Goal: Task Accomplishment & Management: Complete application form

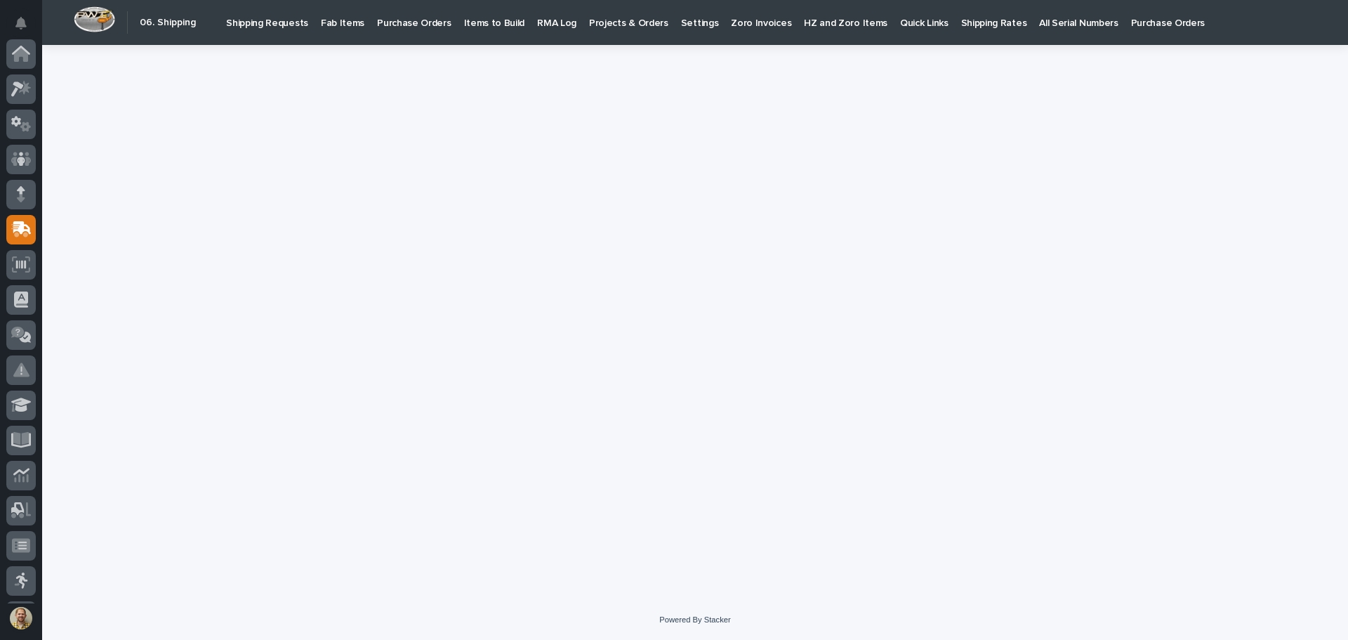
scroll to position [173, 0]
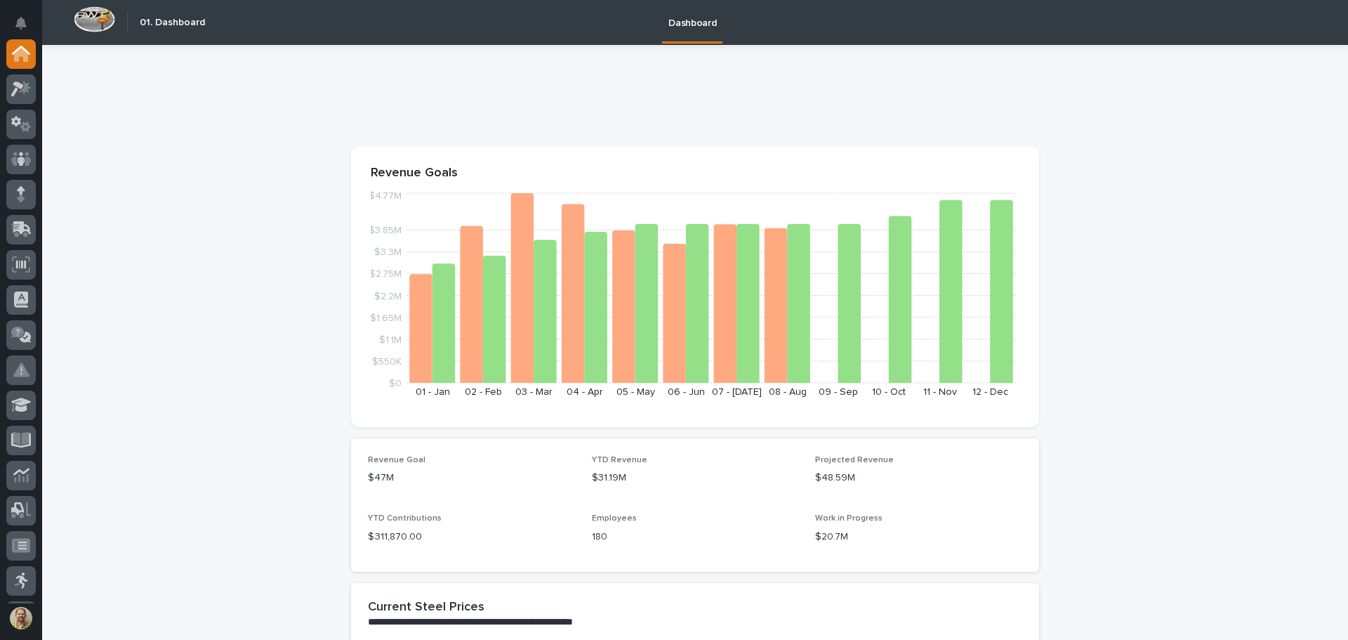
drag, startPoint x: 177, startPoint y: 305, endPoint x: 177, endPoint y: 282, distance: 22.5
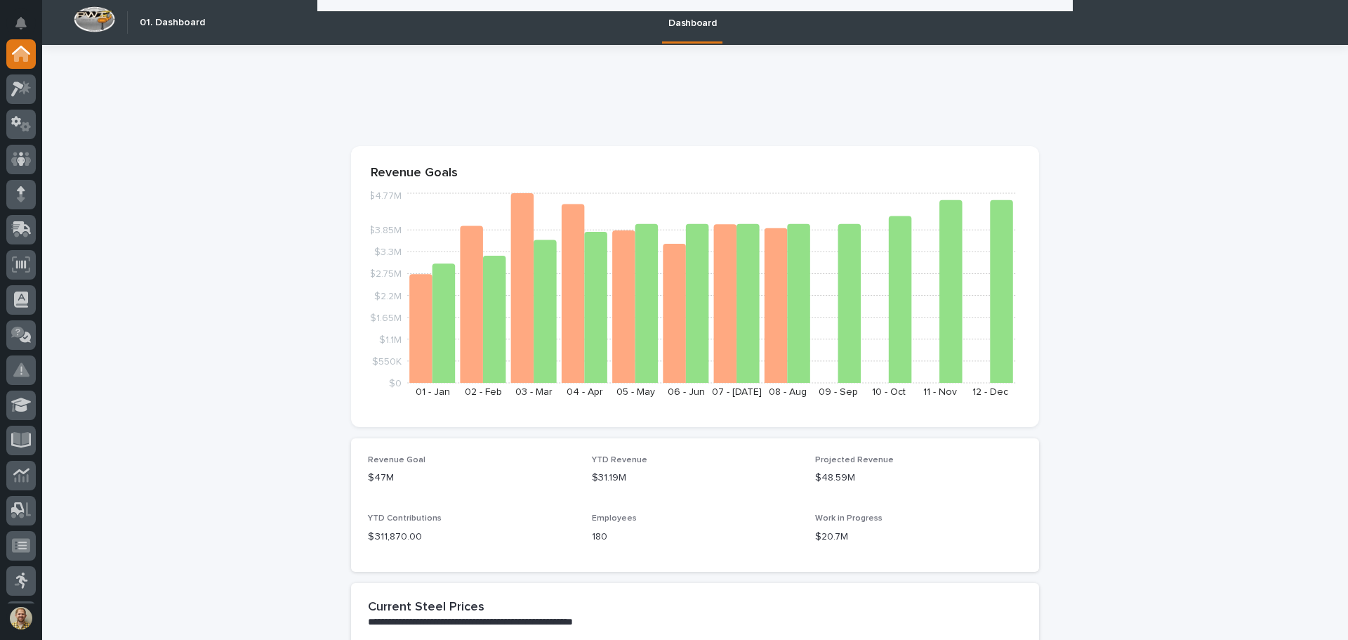
scroll to position [2036, 0]
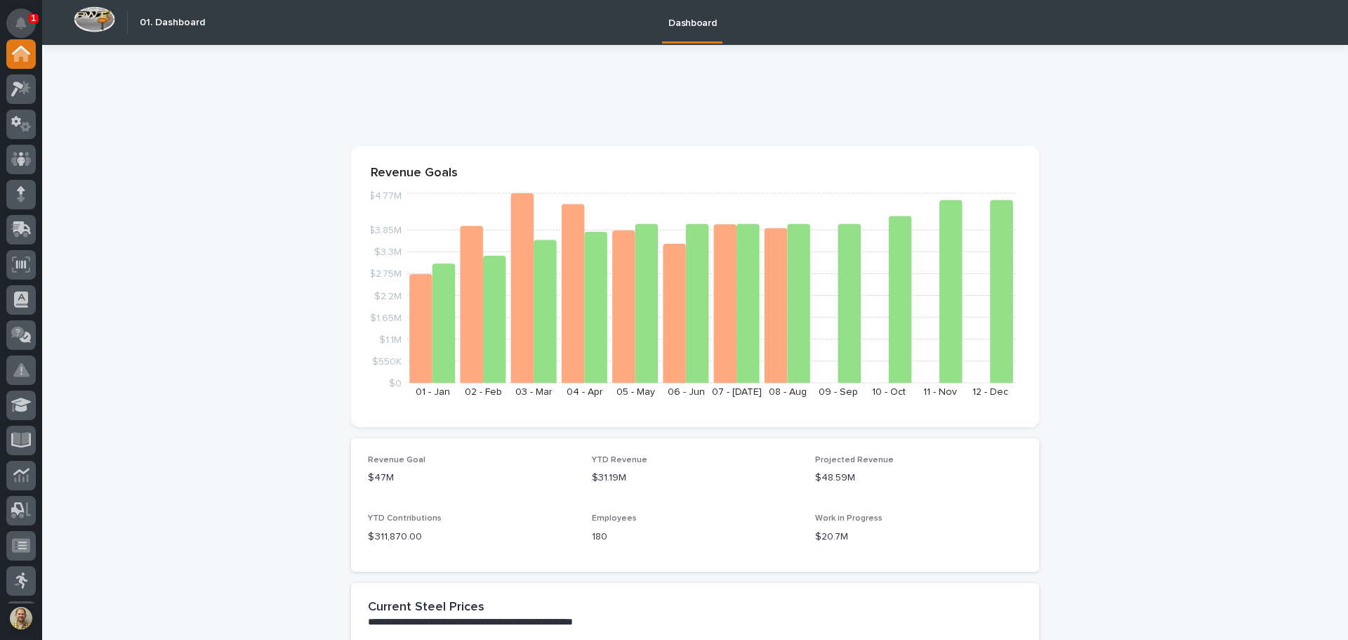
click at [27, 20] on button "Notifications" at bounding box center [20, 22] width 29 height 29
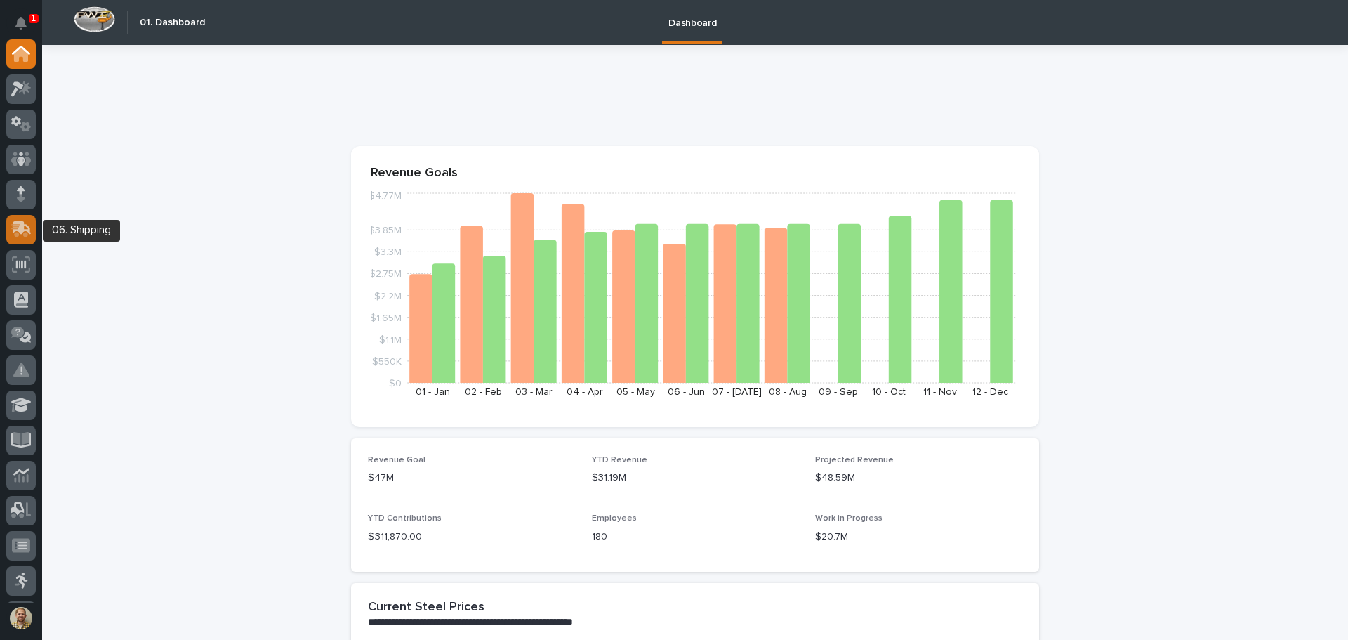
click at [29, 235] on icon at bounding box center [21, 229] width 20 height 16
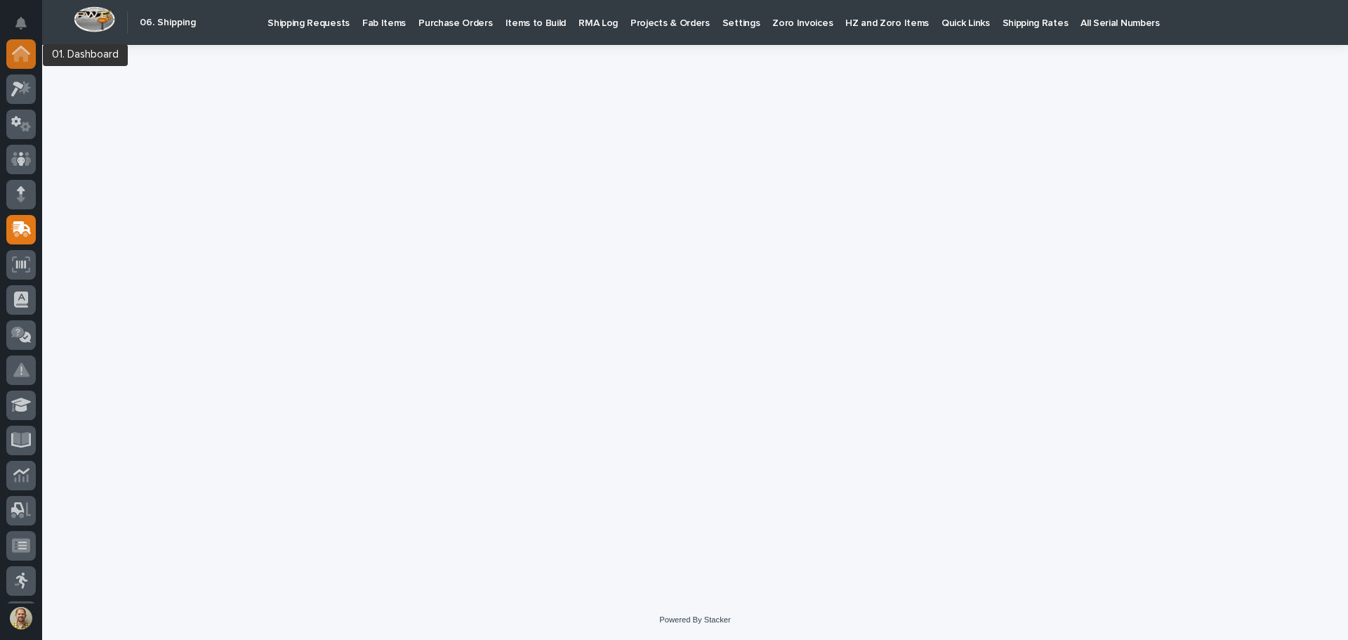
click at [22, 57] on icon at bounding box center [21, 54] width 18 height 16
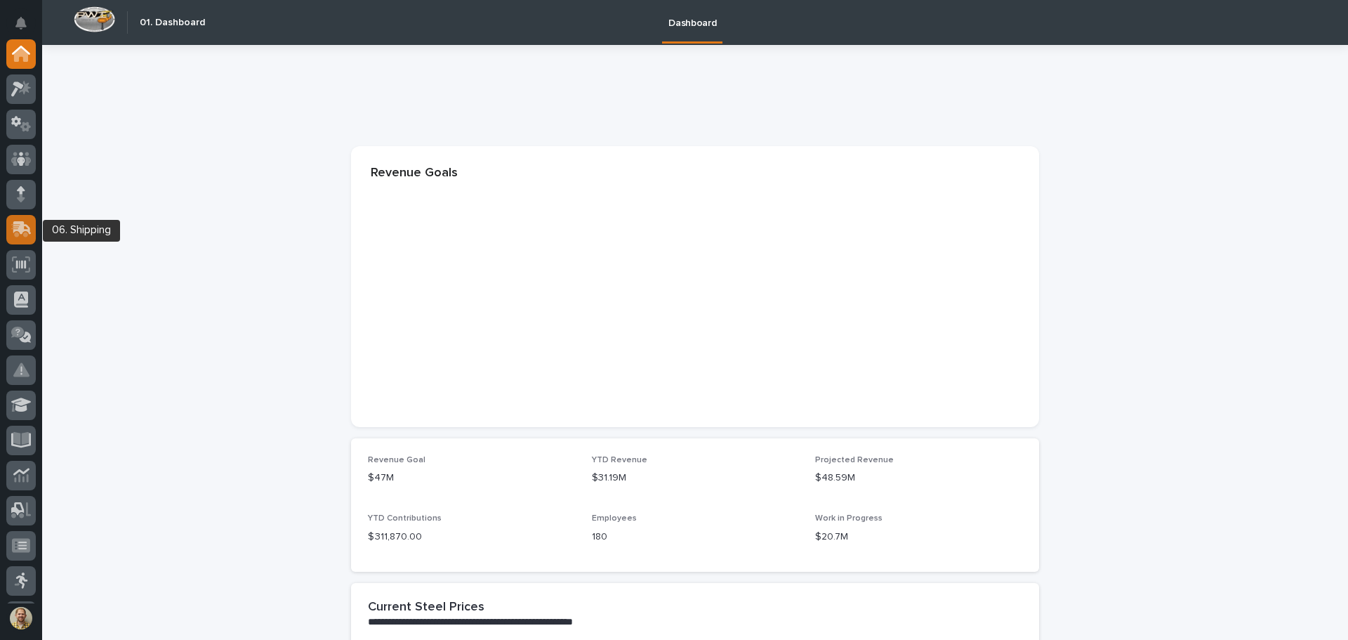
click at [15, 221] on icon at bounding box center [22, 227] width 18 height 13
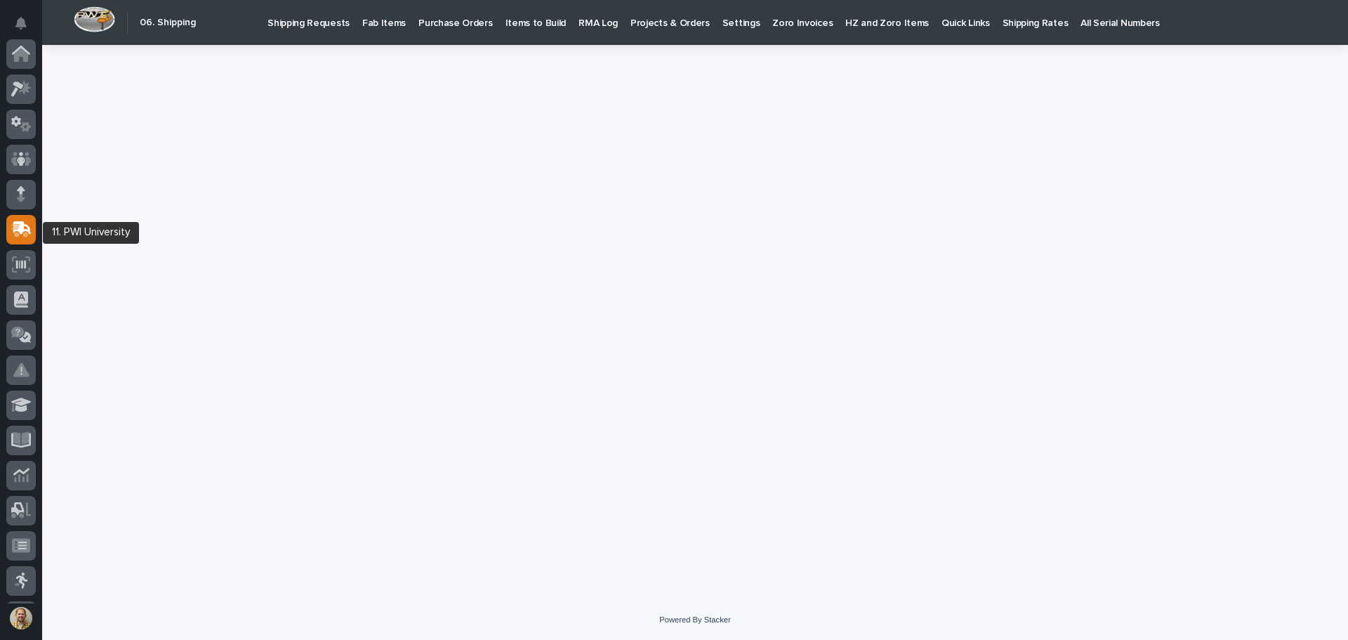
scroll to position [173, 0]
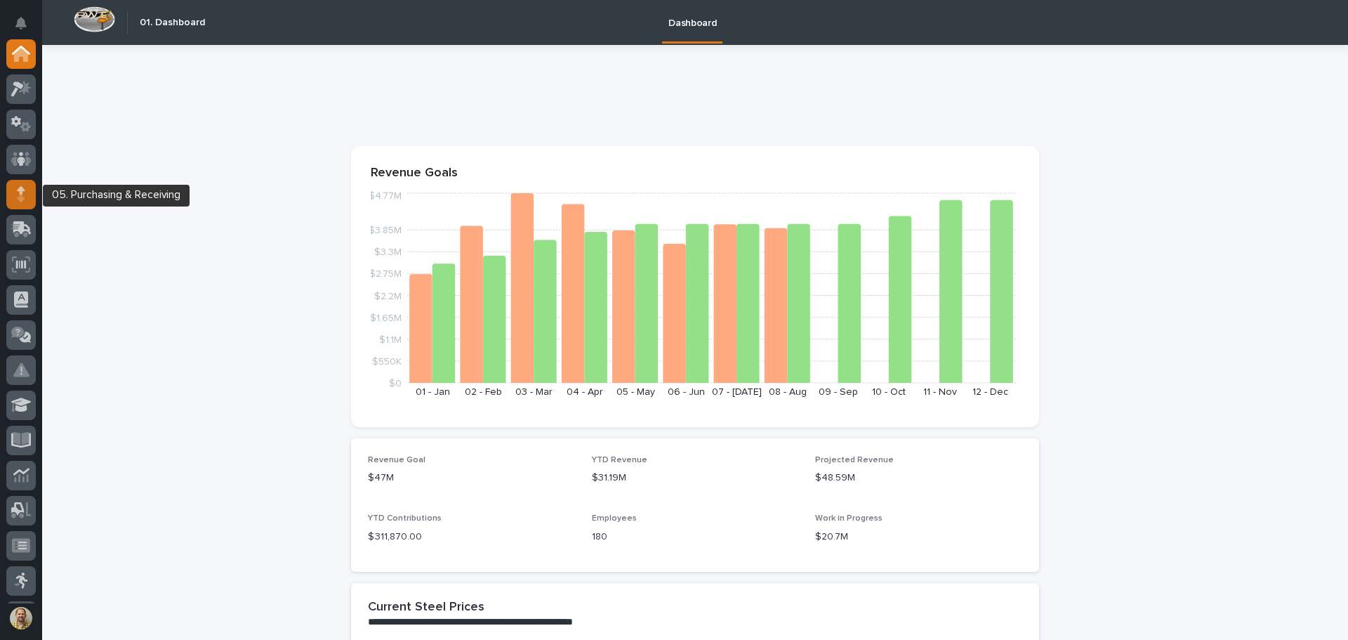
click at [25, 188] on icon at bounding box center [21, 194] width 8 height 16
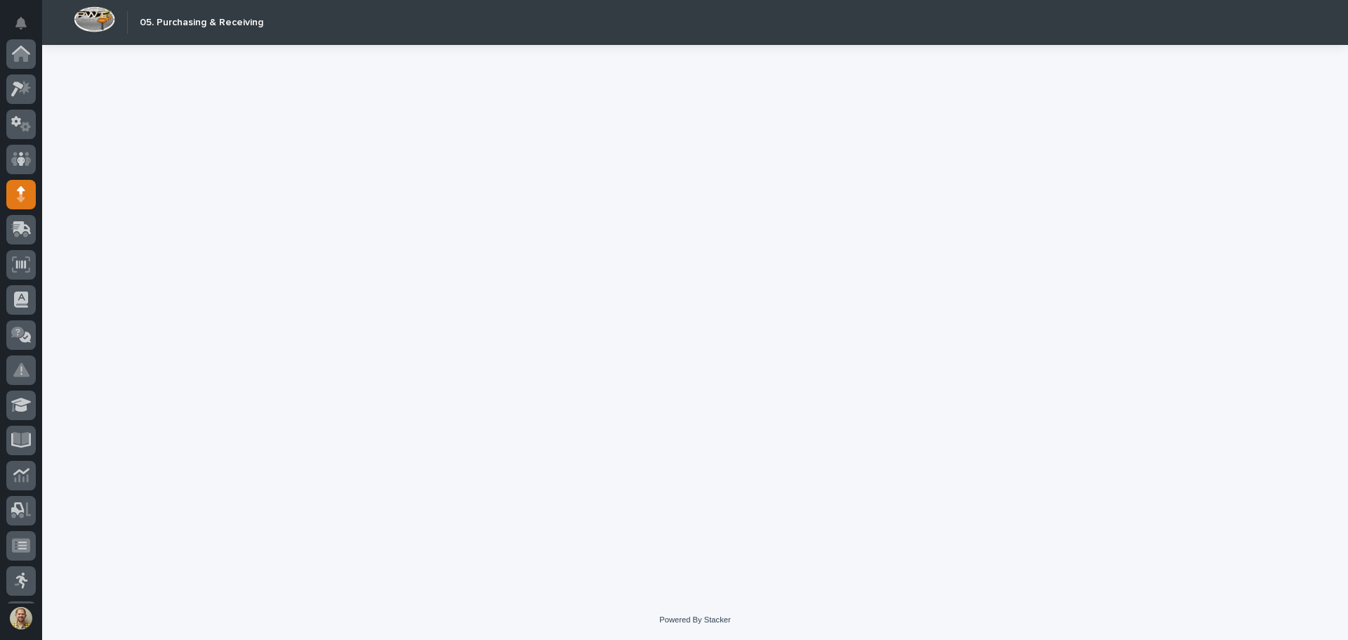
scroll to position [140, 0]
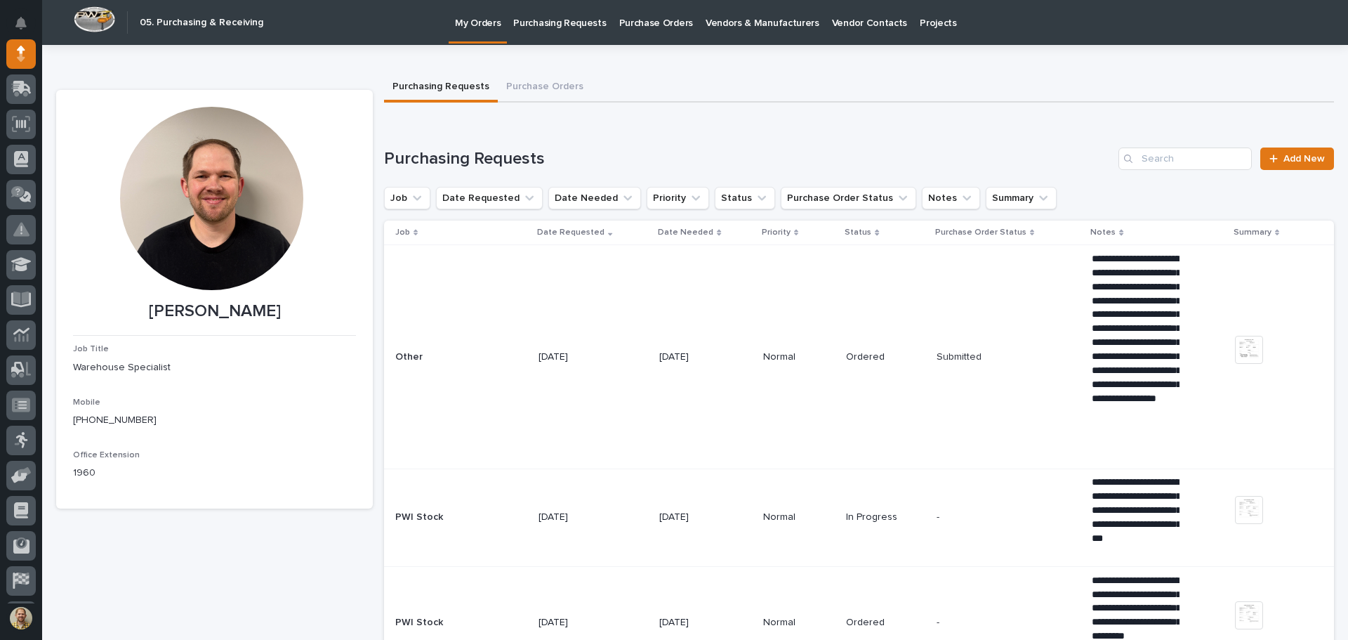
click at [560, 27] on p "Purchasing Requests" at bounding box center [559, 14] width 93 height 29
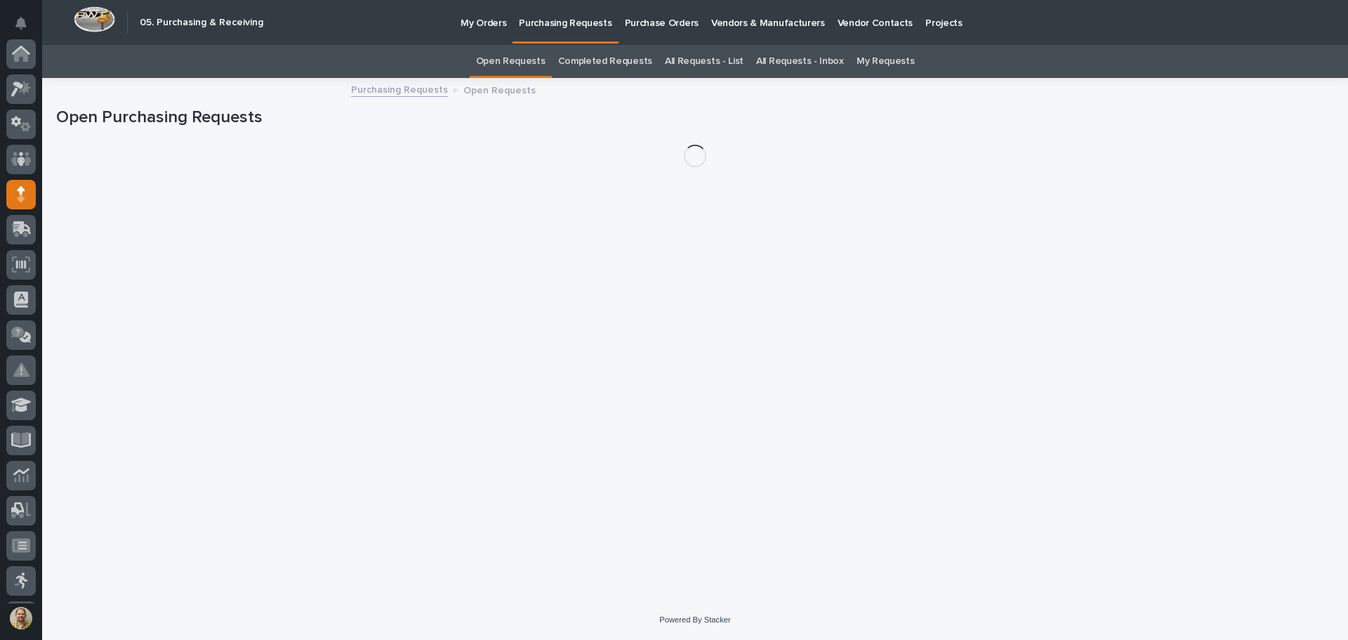
scroll to position [140, 0]
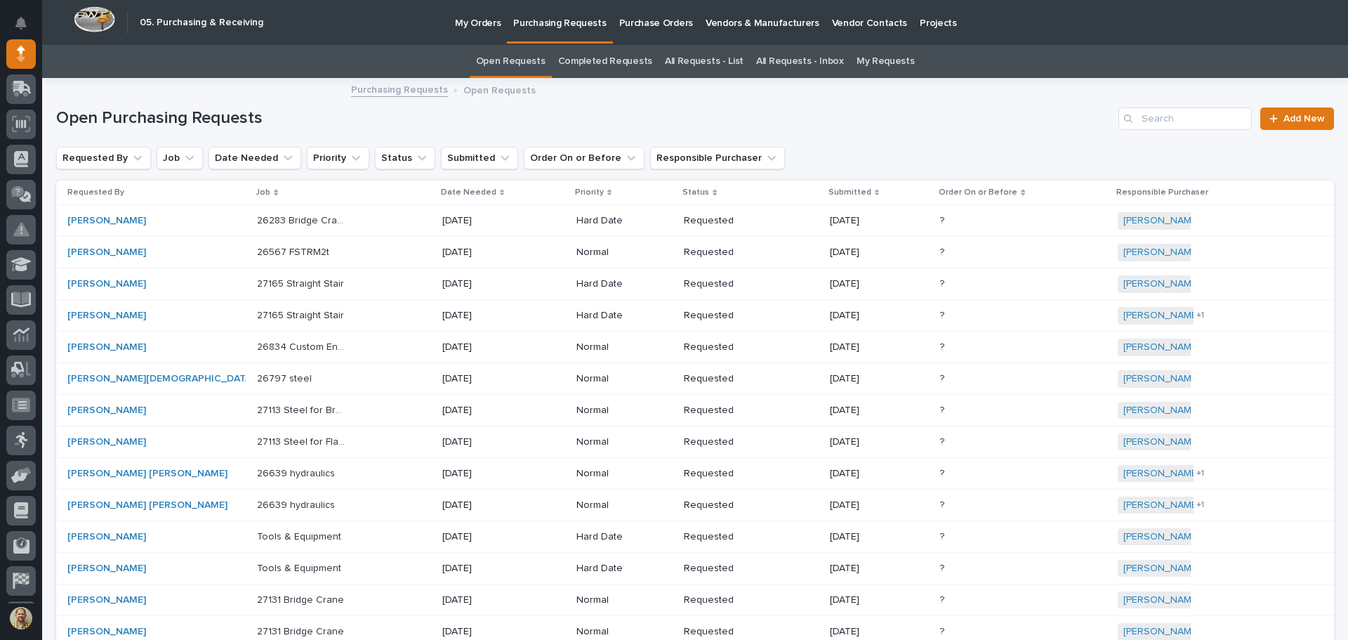
click at [873, 62] on link "My Requests" at bounding box center [886, 61] width 58 height 33
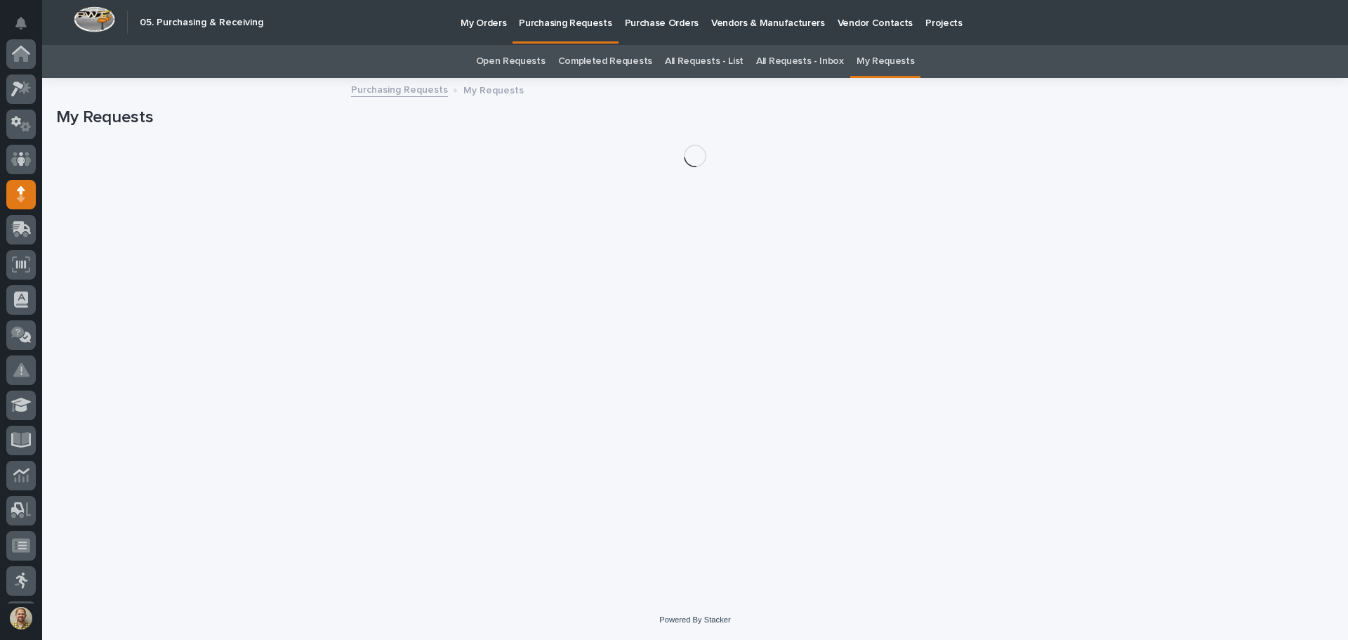
scroll to position [140, 0]
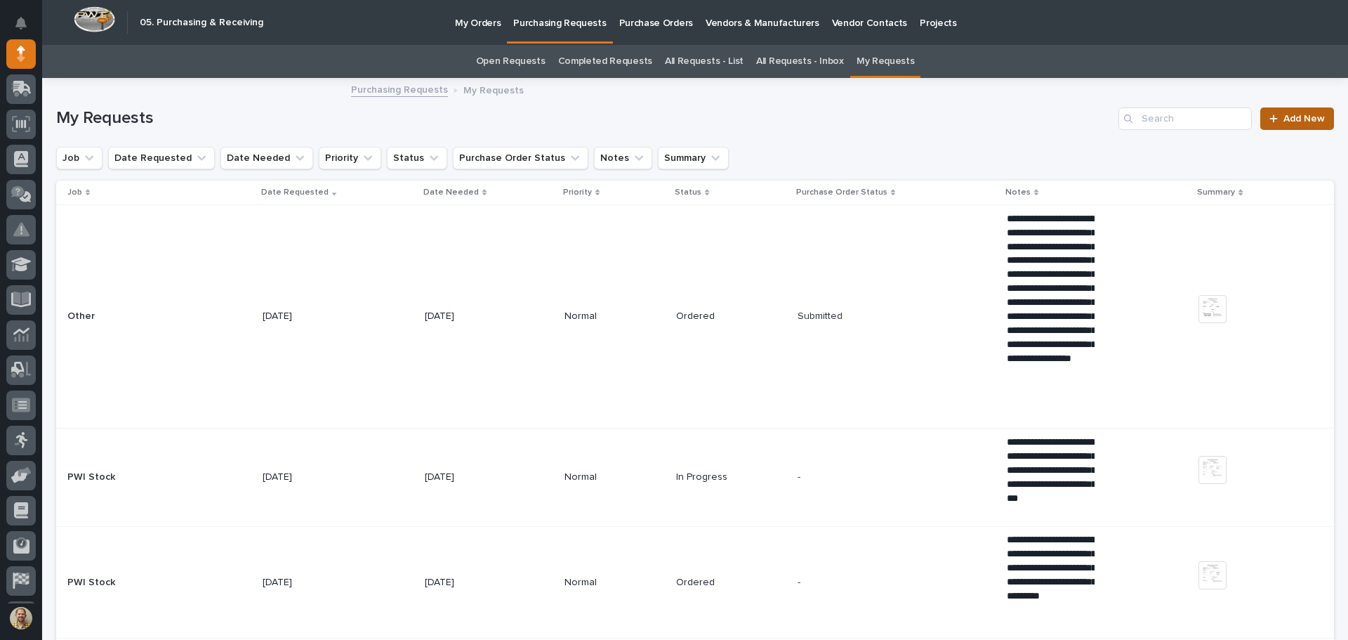
click at [1277, 127] on link "Add New" at bounding box center [1298, 118] width 74 height 22
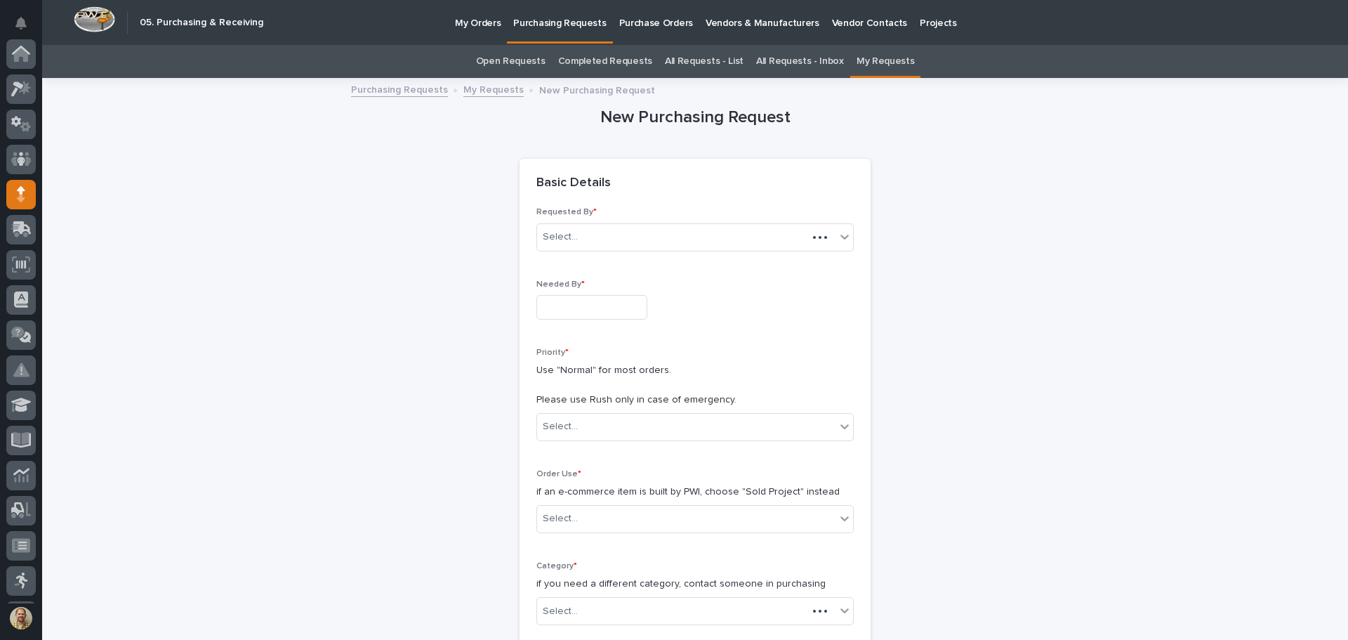
scroll to position [140, 0]
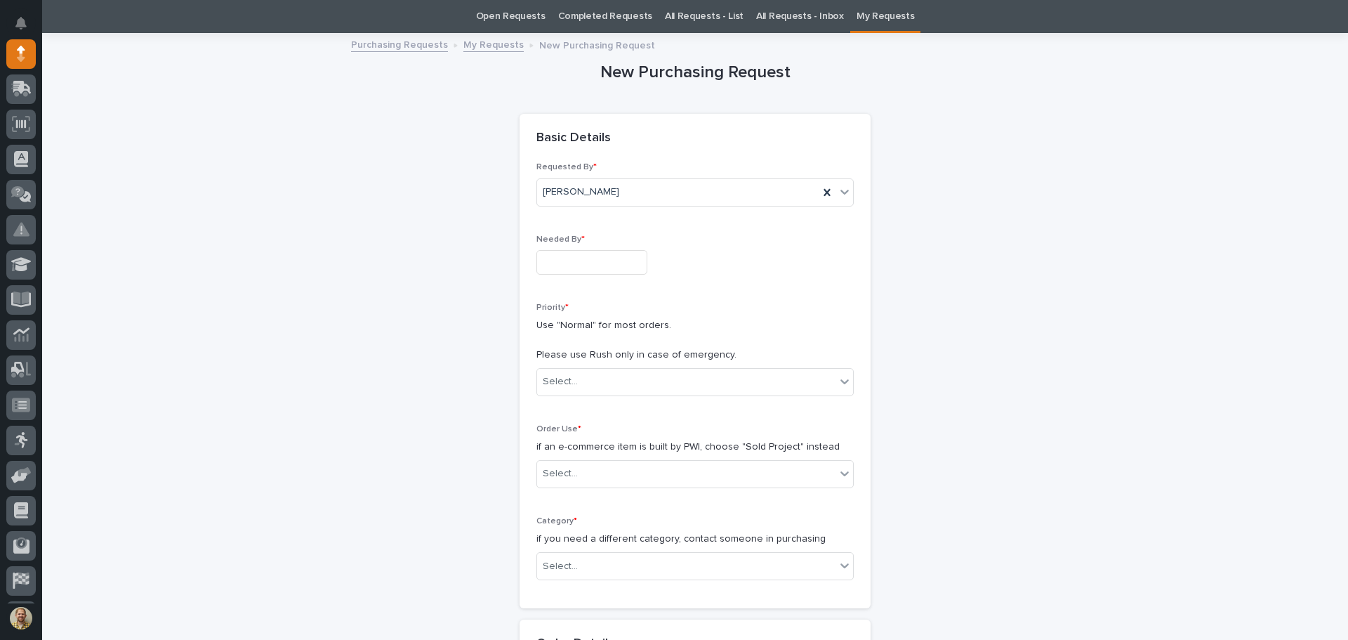
click at [596, 254] on input "text" at bounding box center [592, 262] width 111 height 25
click at [618, 124] on div "12" at bounding box center [623, 124] width 19 height 19
type input "**********"
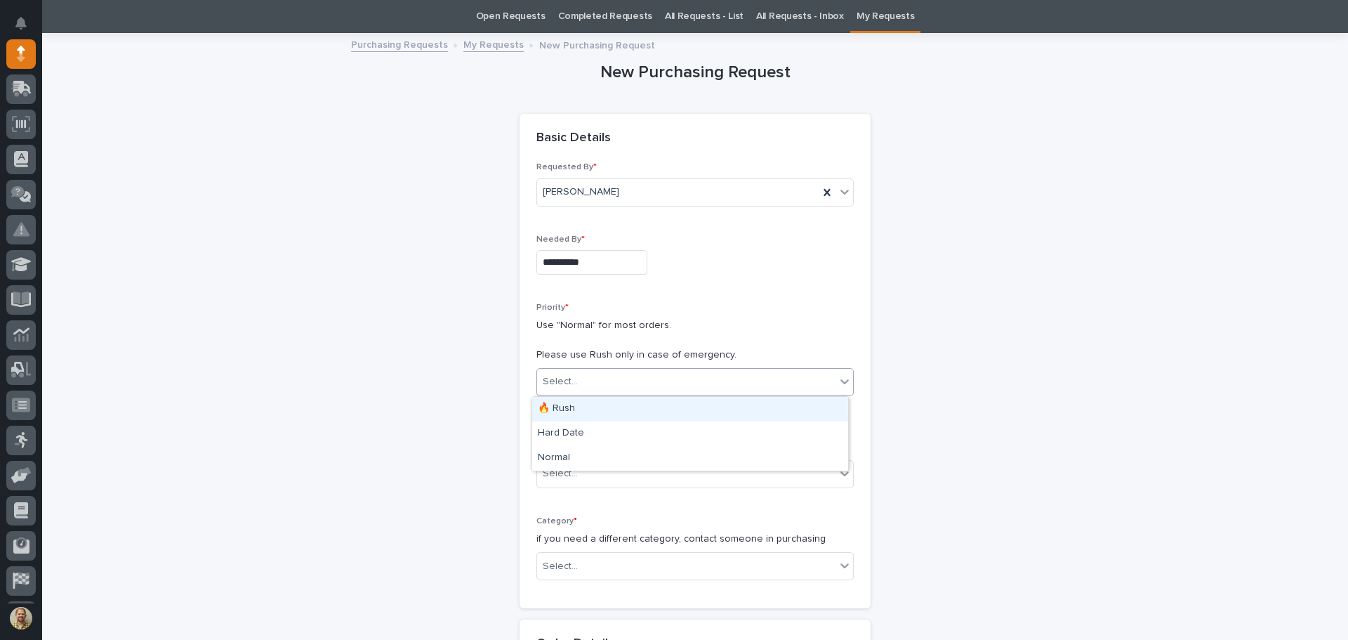
click at [579, 381] on div "Select..." at bounding box center [686, 381] width 298 height 23
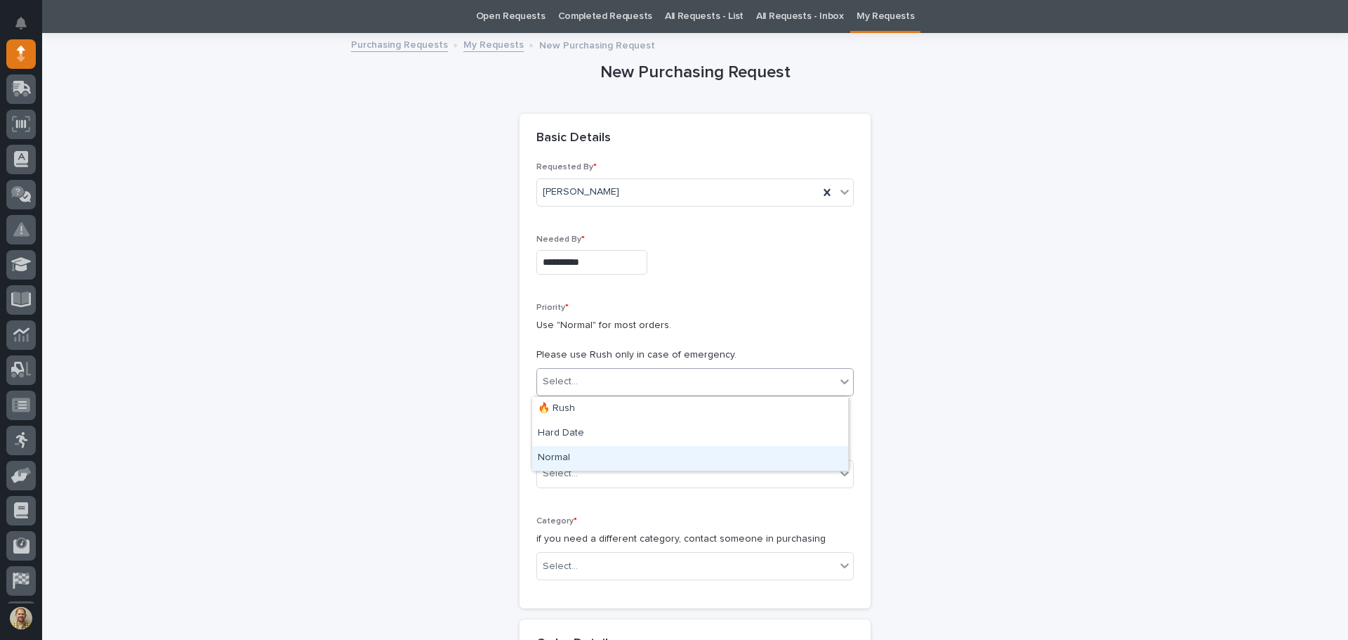
click at [561, 452] on div "Normal" at bounding box center [690, 458] width 316 height 25
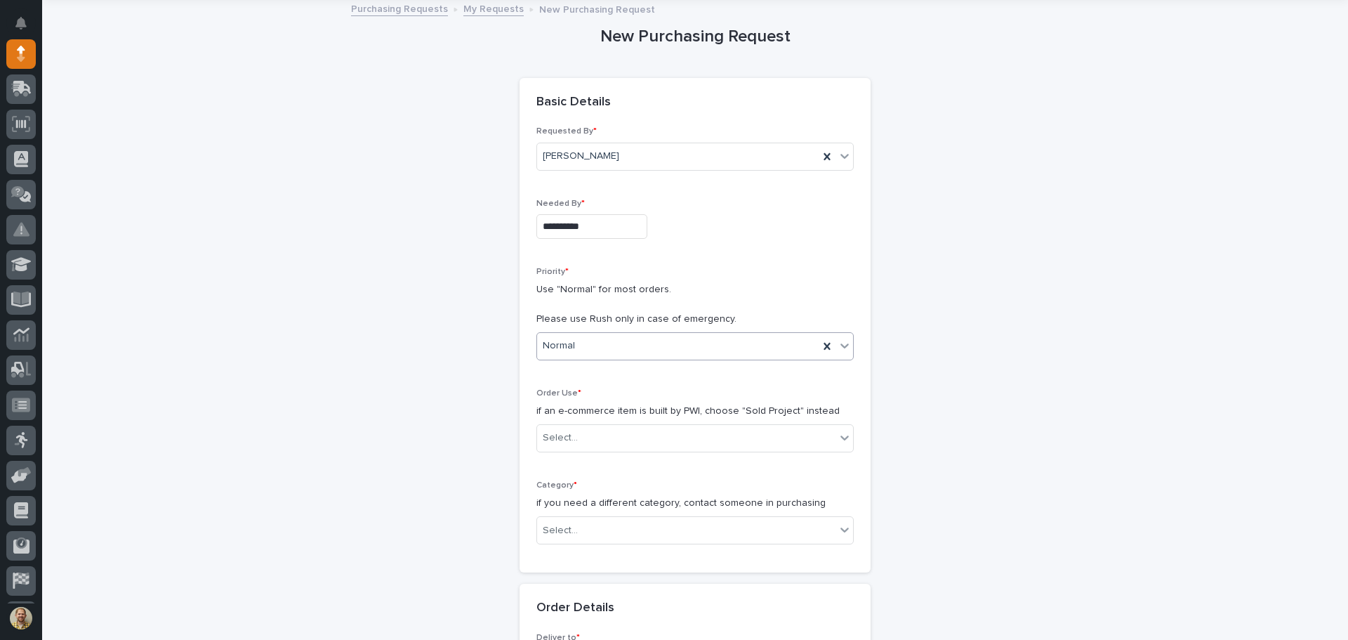
scroll to position [115, 0]
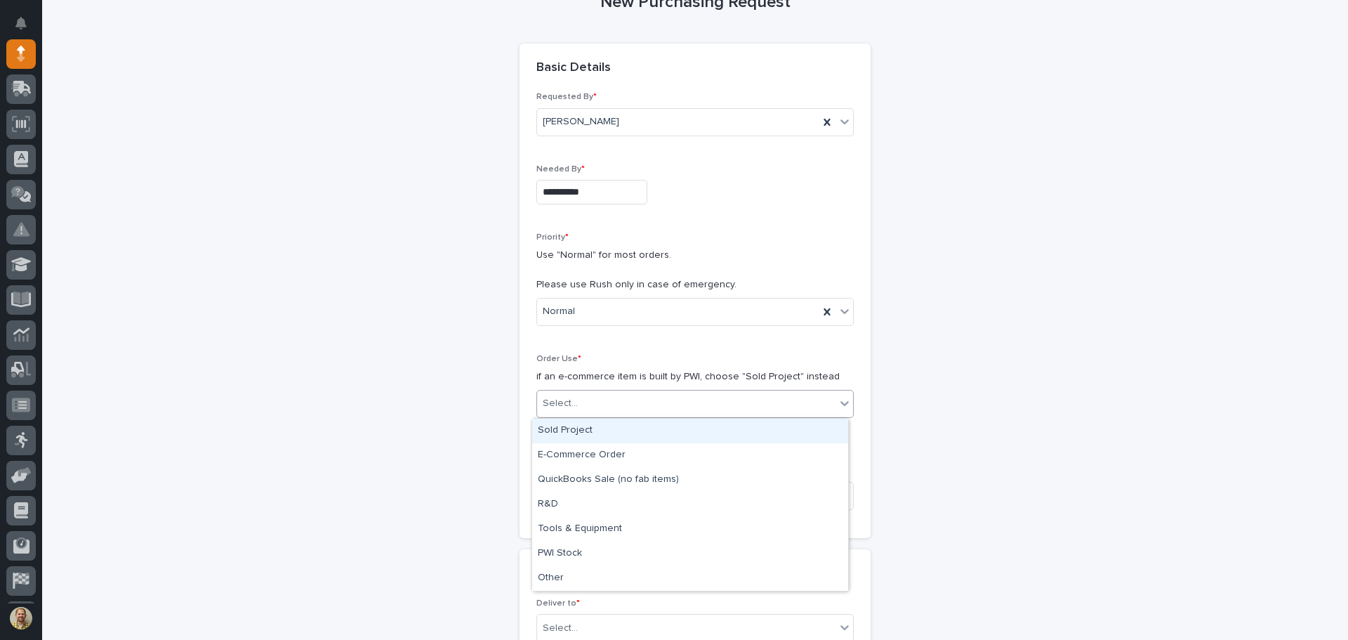
click at [570, 409] on div "Select..." at bounding box center [560, 403] width 35 height 15
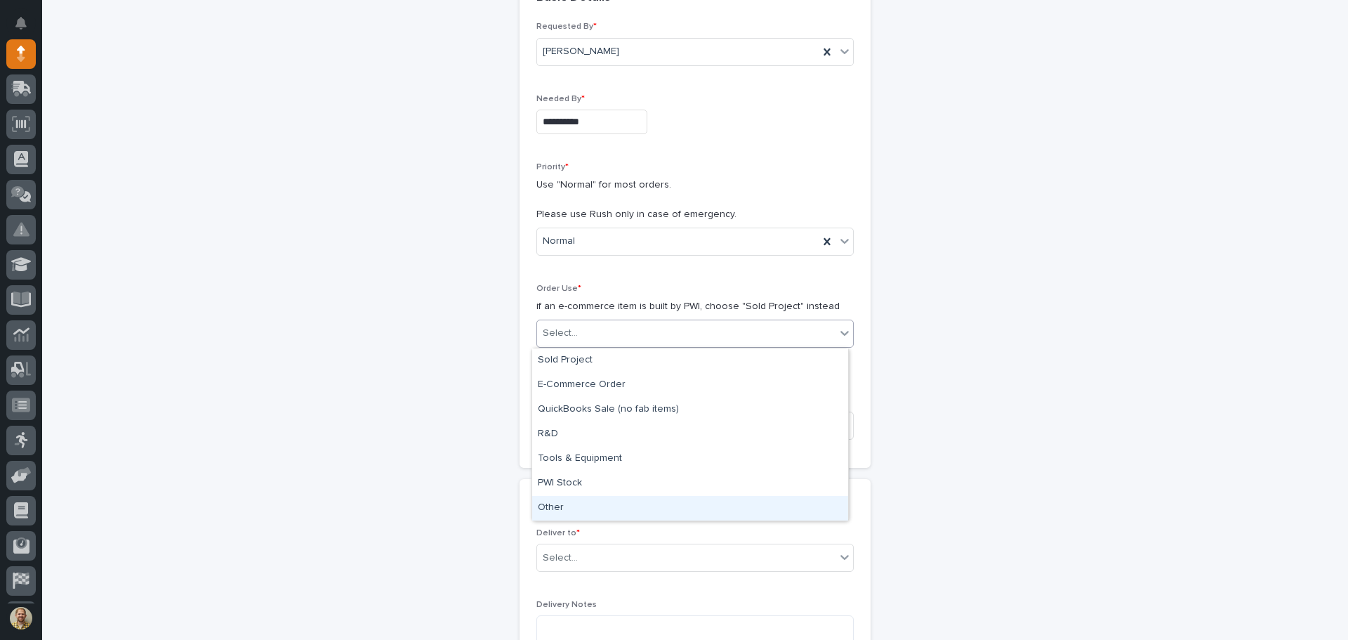
click at [555, 510] on div "Other" at bounding box center [690, 508] width 316 height 25
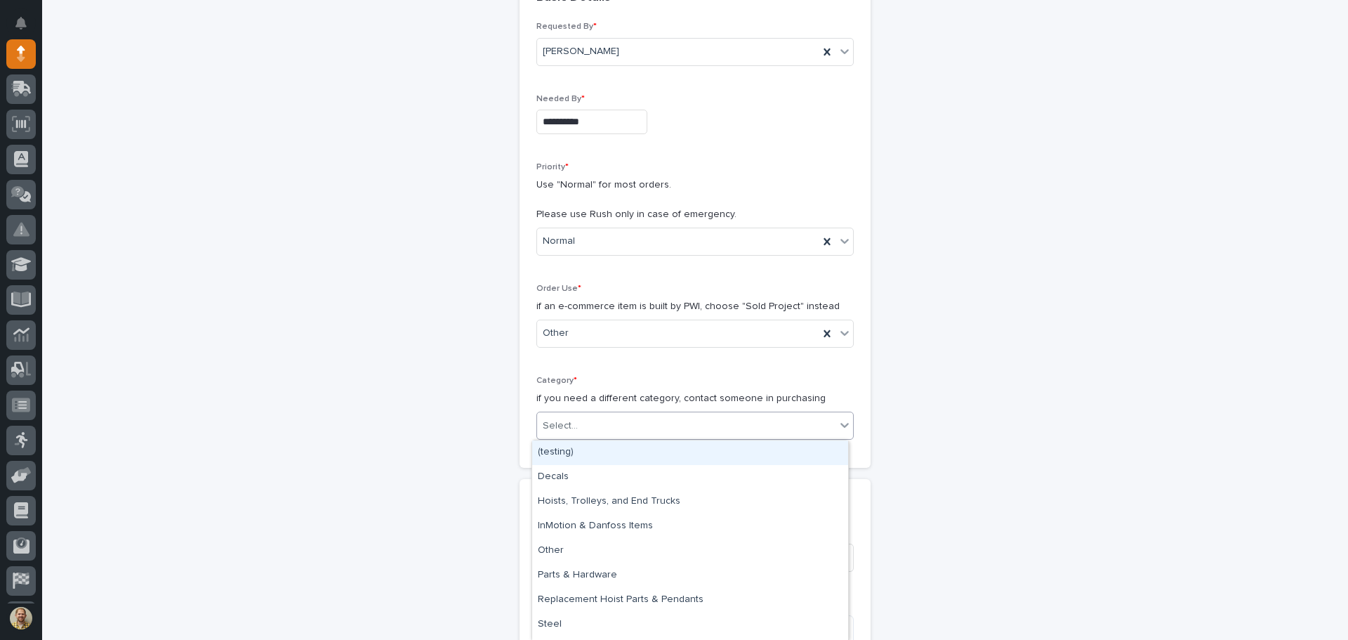
click at [580, 429] on div "Select..." at bounding box center [686, 425] width 298 height 23
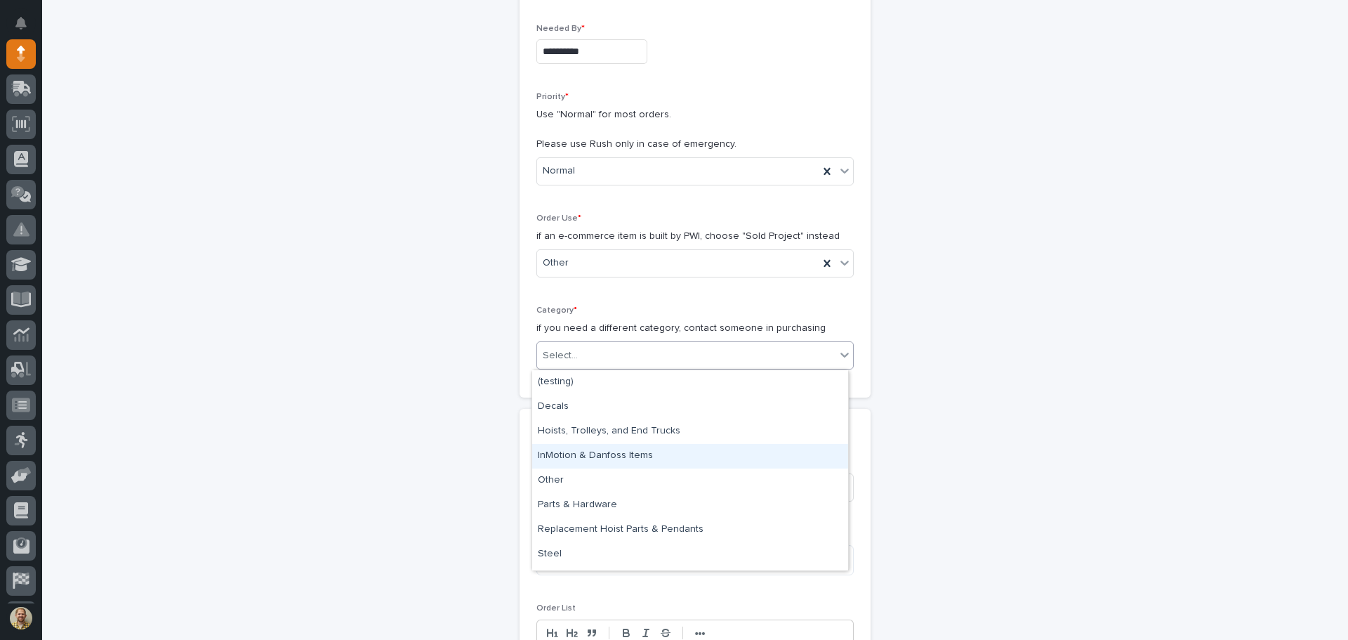
scroll to position [21, 0]
click at [560, 468] on div "Other" at bounding box center [690, 459] width 316 height 25
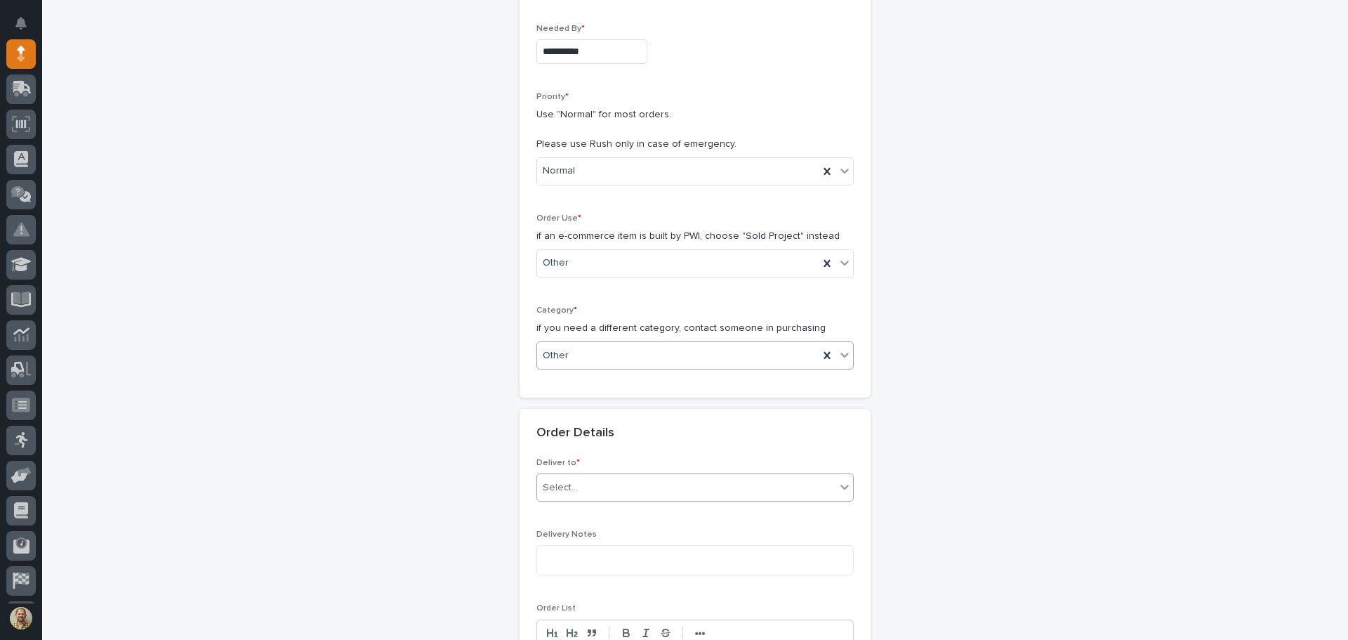
click at [584, 489] on div "Select..." at bounding box center [686, 487] width 298 height 23
click at [584, 506] on div "PWI" at bounding box center [690, 514] width 316 height 25
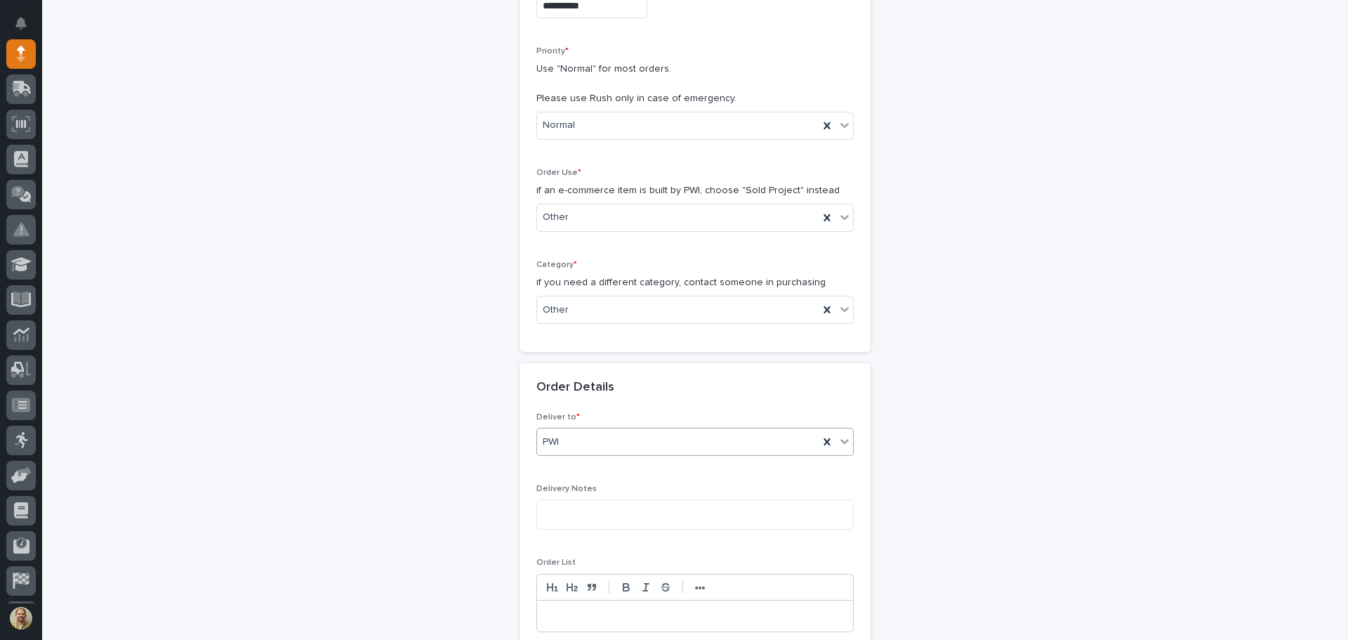
scroll to position [326, 0]
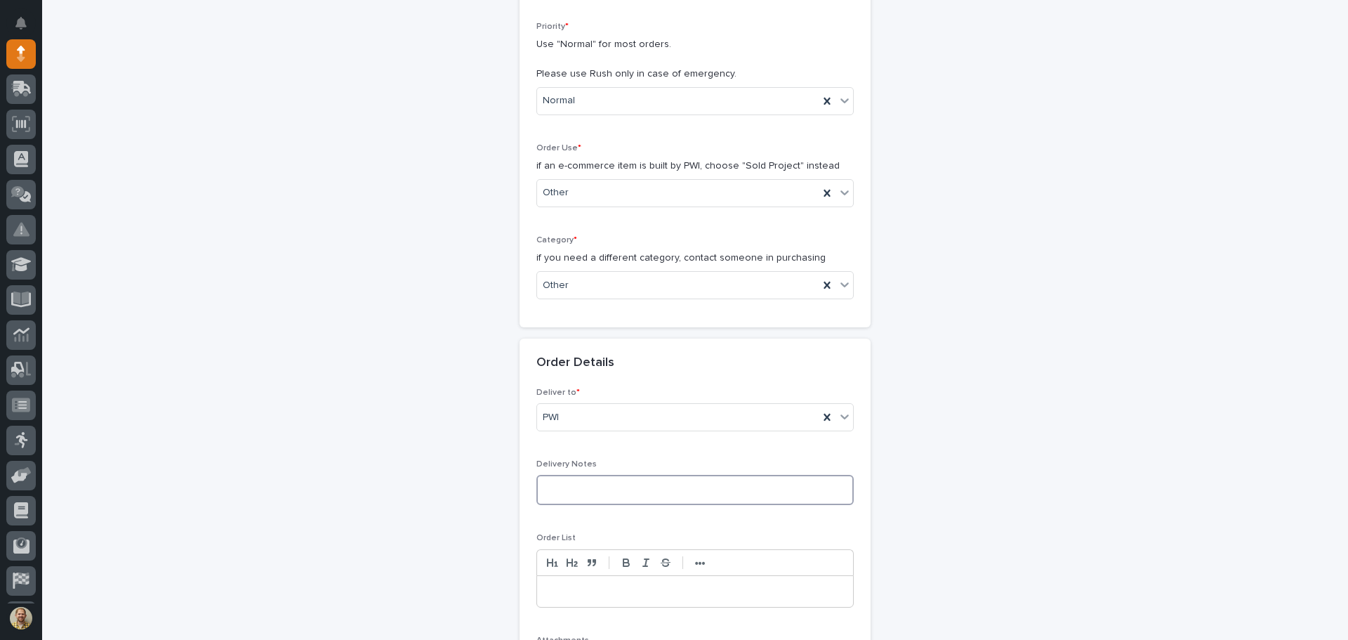
click at [586, 492] on textarea at bounding box center [695, 490] width 317 height 30
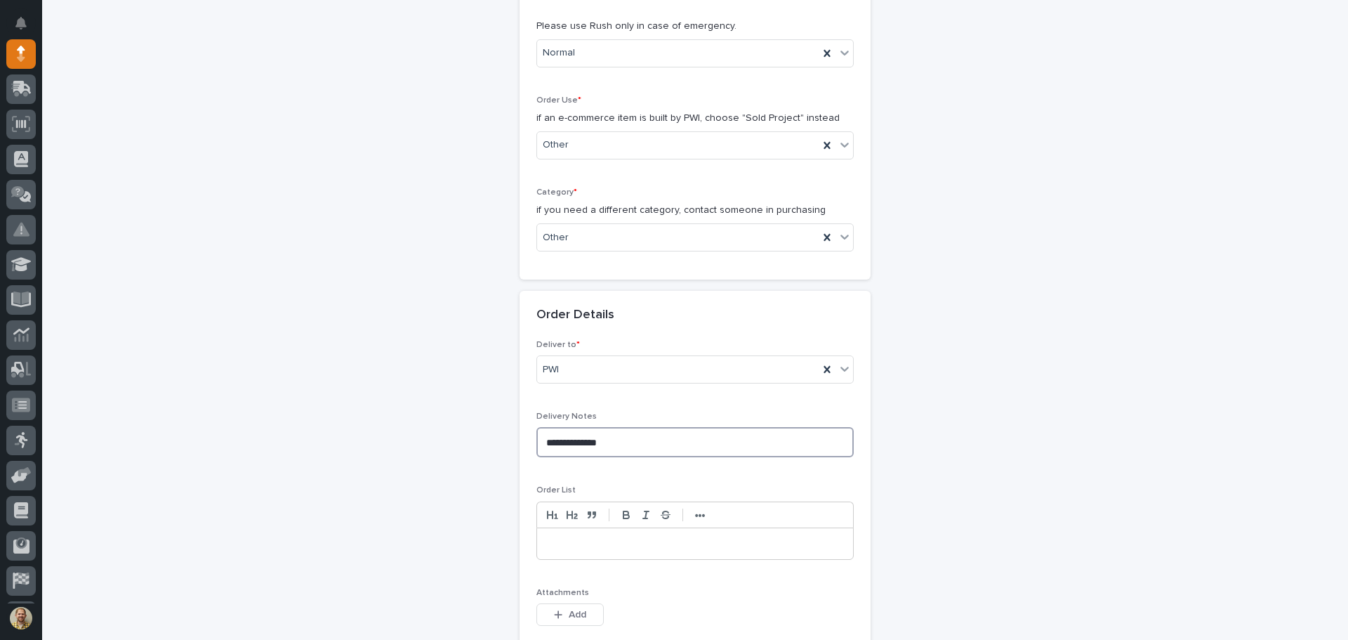
scroll to position [466, 0]
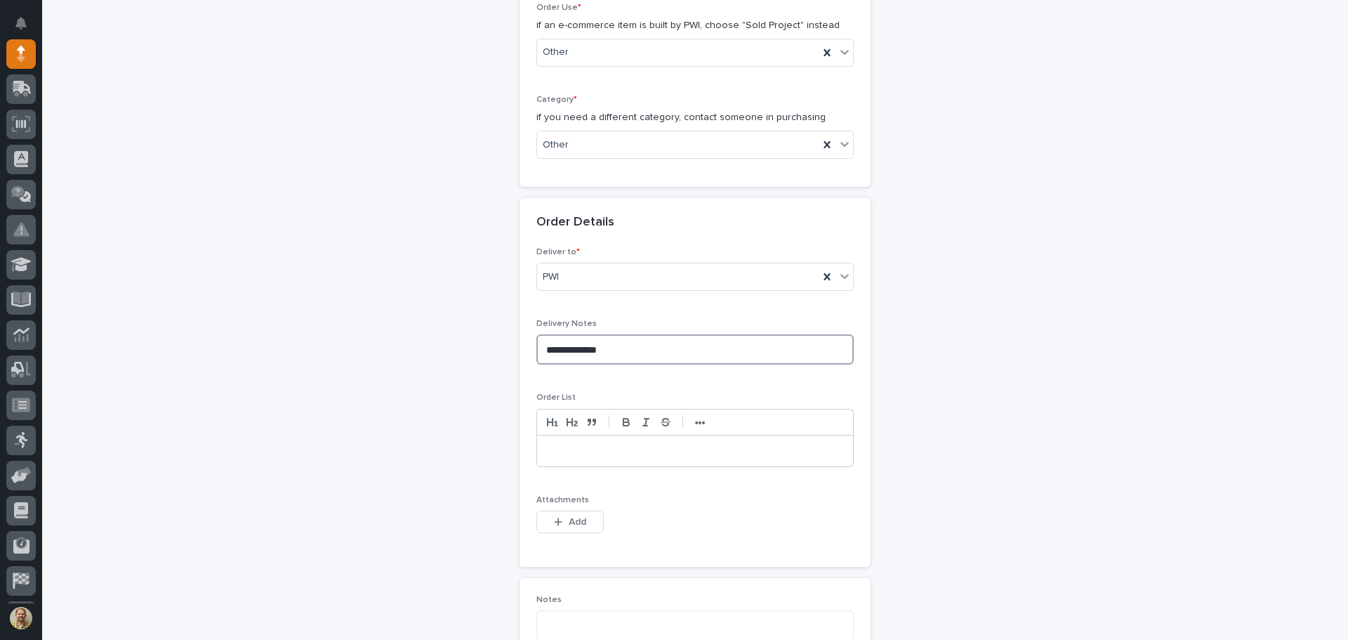
type textarea "**********"
click at [587, 452] on p at bounding box center [695, 451] width 295 height 14
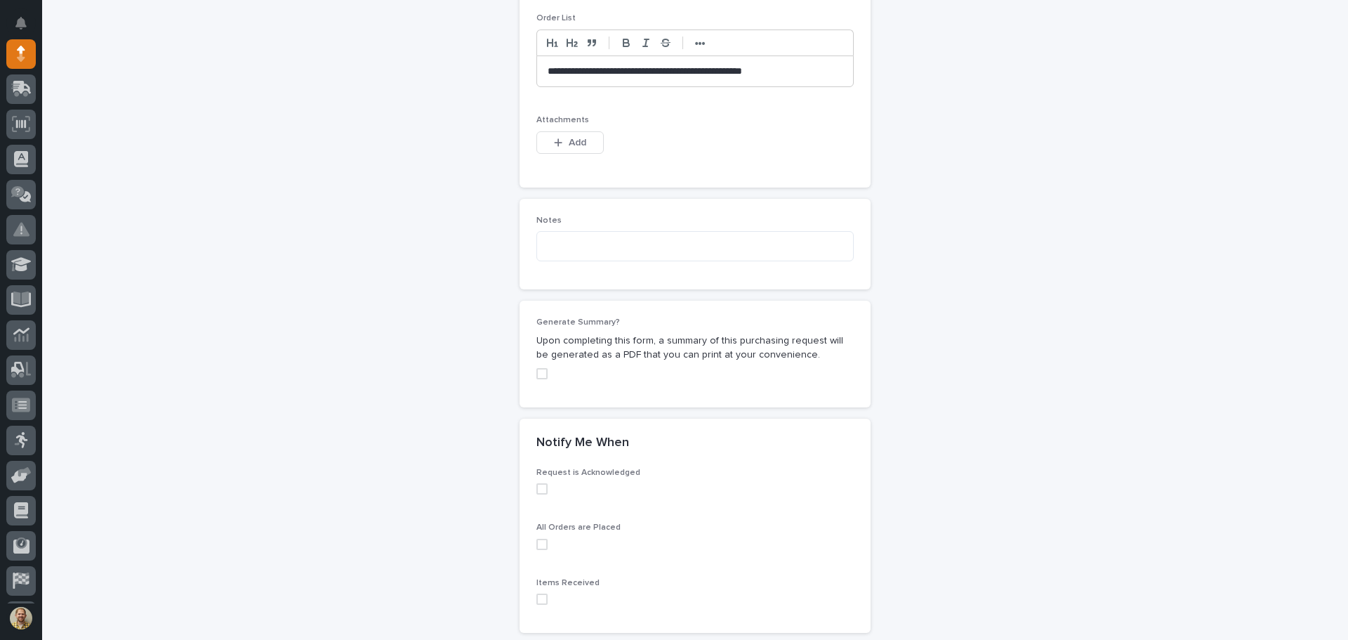
scroll to position [747, 0]
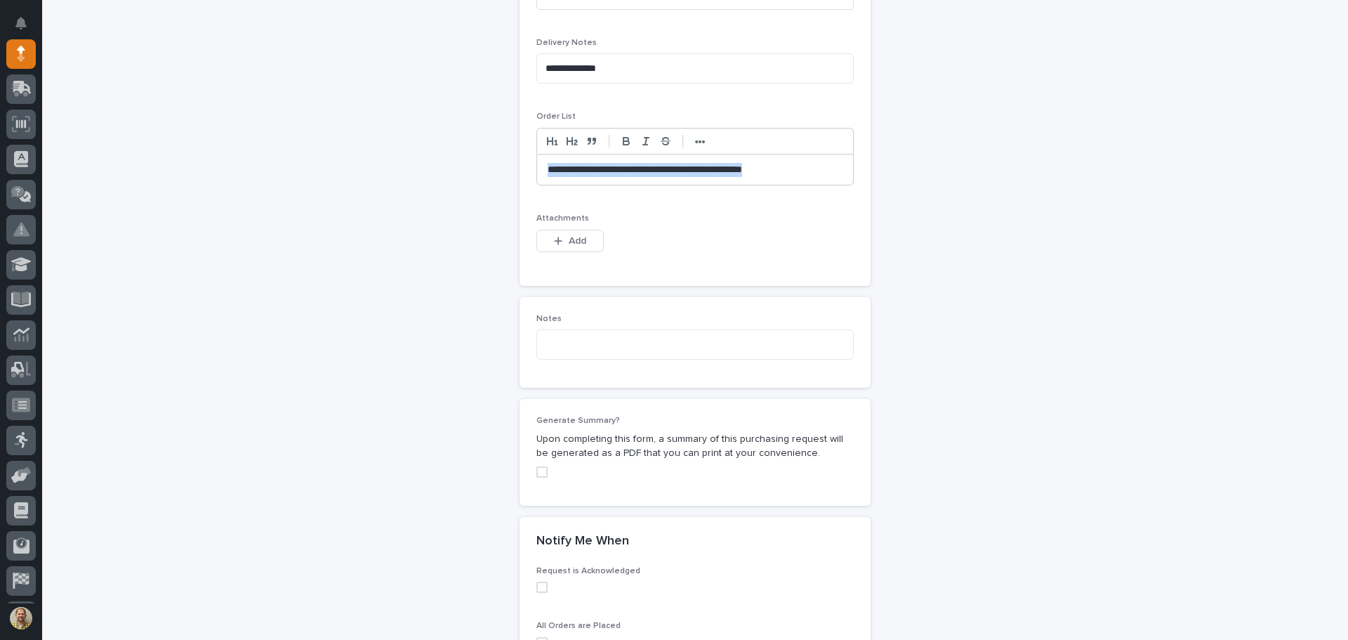
drag, startPoint x: 791, startPoint y: 173, endPoint x: 541, endPoint y: 182, distance: 250.1
click at [541, 182] on div "**********" at bounding box center [695, 169] width 316 height 31
copy p "**********"
click at [549, 349] on textarea at bounding box center [695, 344] width 317 height 30
paste textarea "**********"
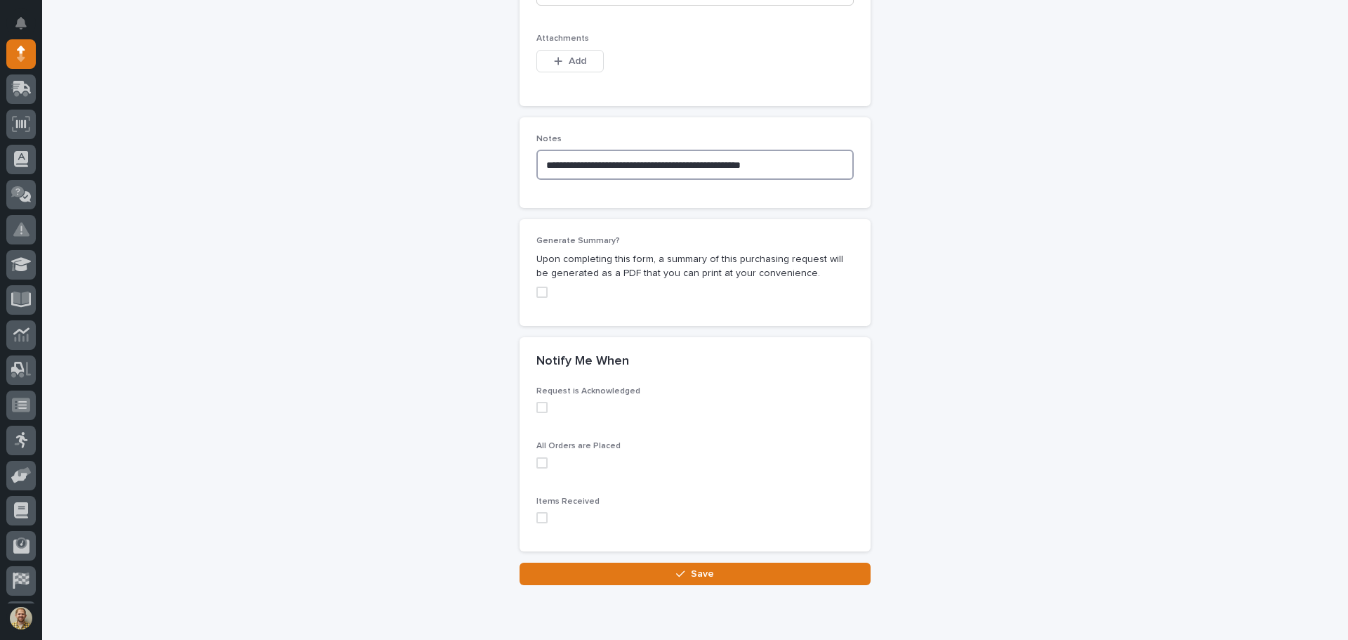
scroll to position [958, 0]
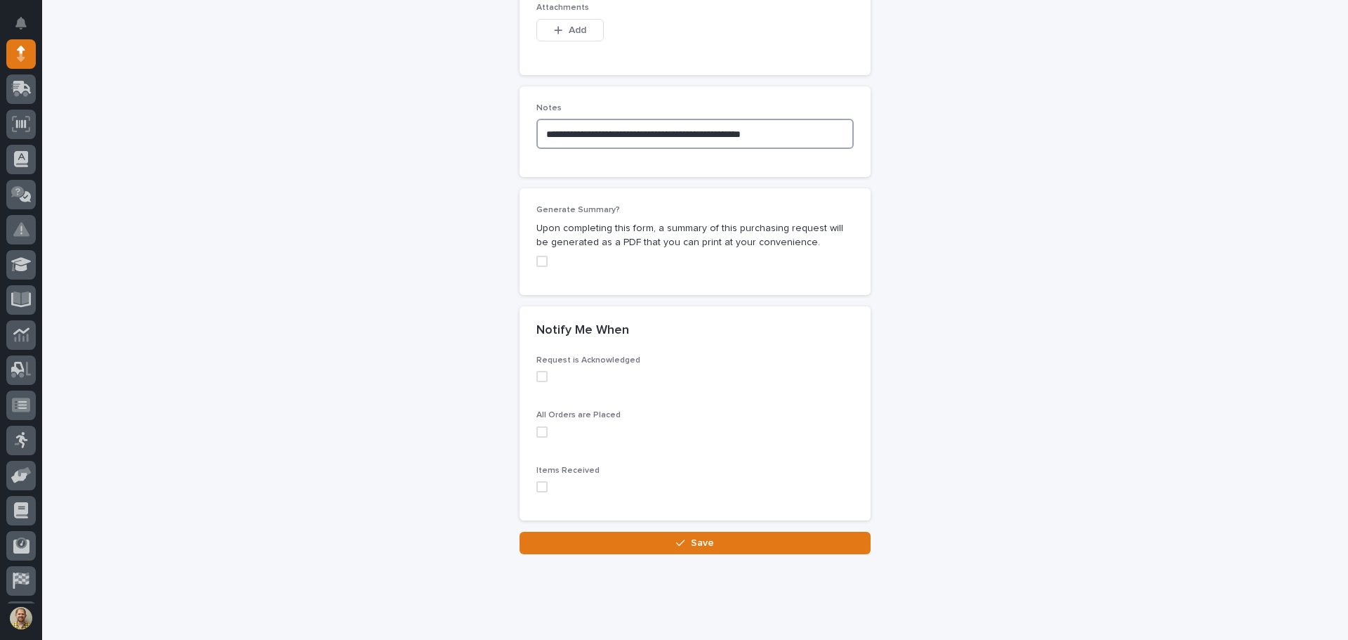
click at [540, 256] on span at bounding box center [542, 261] width 11 height 11
type textarea "**********"
click at [540, 380] on span at bounding box center [542, 376] width 11 height 11
click at [537, 430] on span at bounding box center [542, 431] width 11 height 11
click at [537, 484] on span at bounding box center [542, 486] width 11 height 11
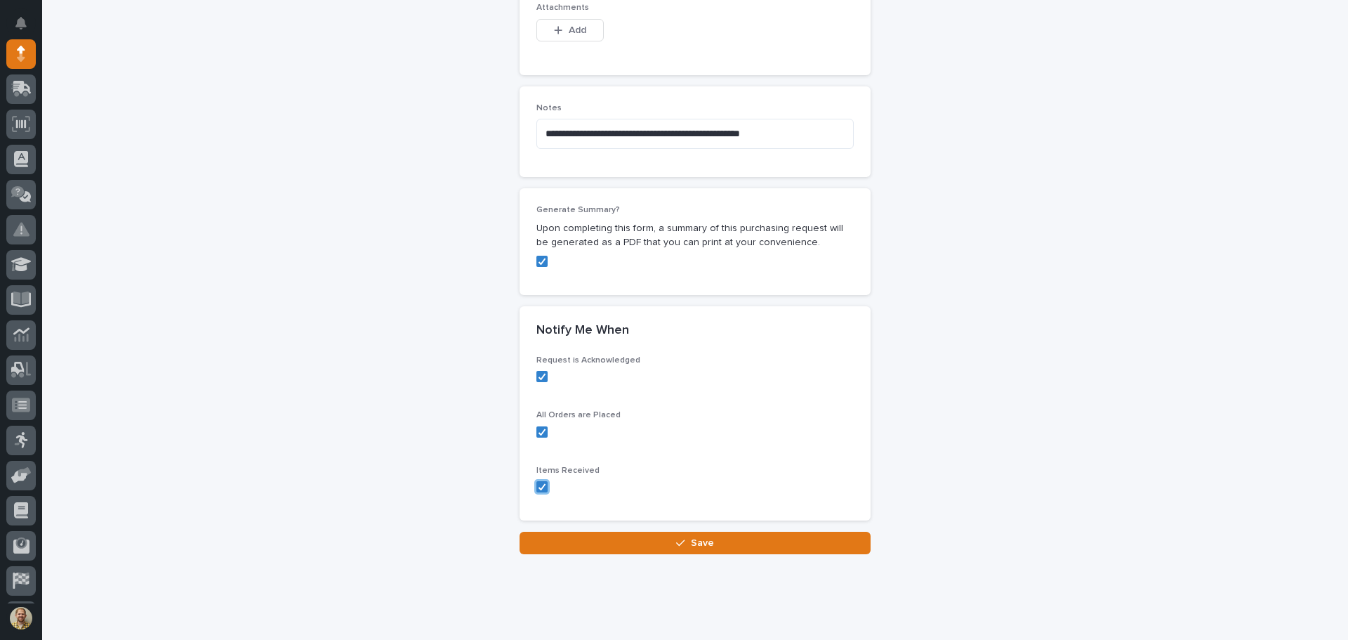
click at [603, 554] on button "Save" at bounding box center [695, 543] width 351 height 22
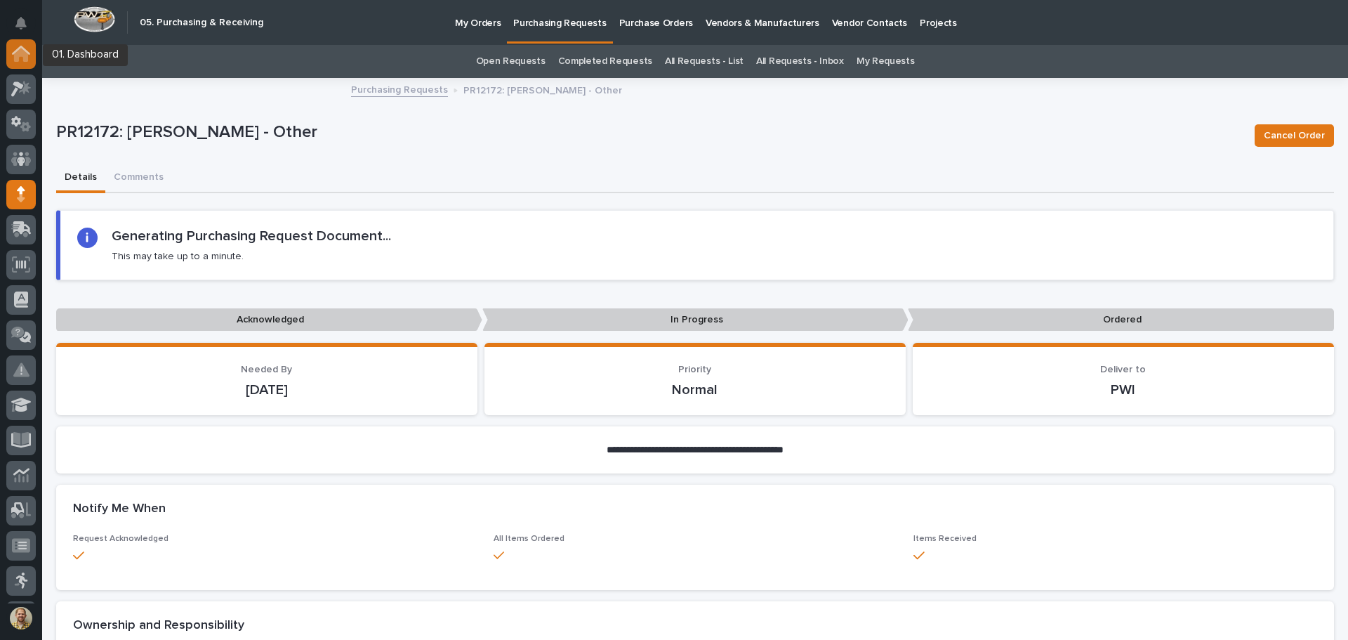
click at [28, 52] on icon at bounding box center [21, 50] width 18 height 9
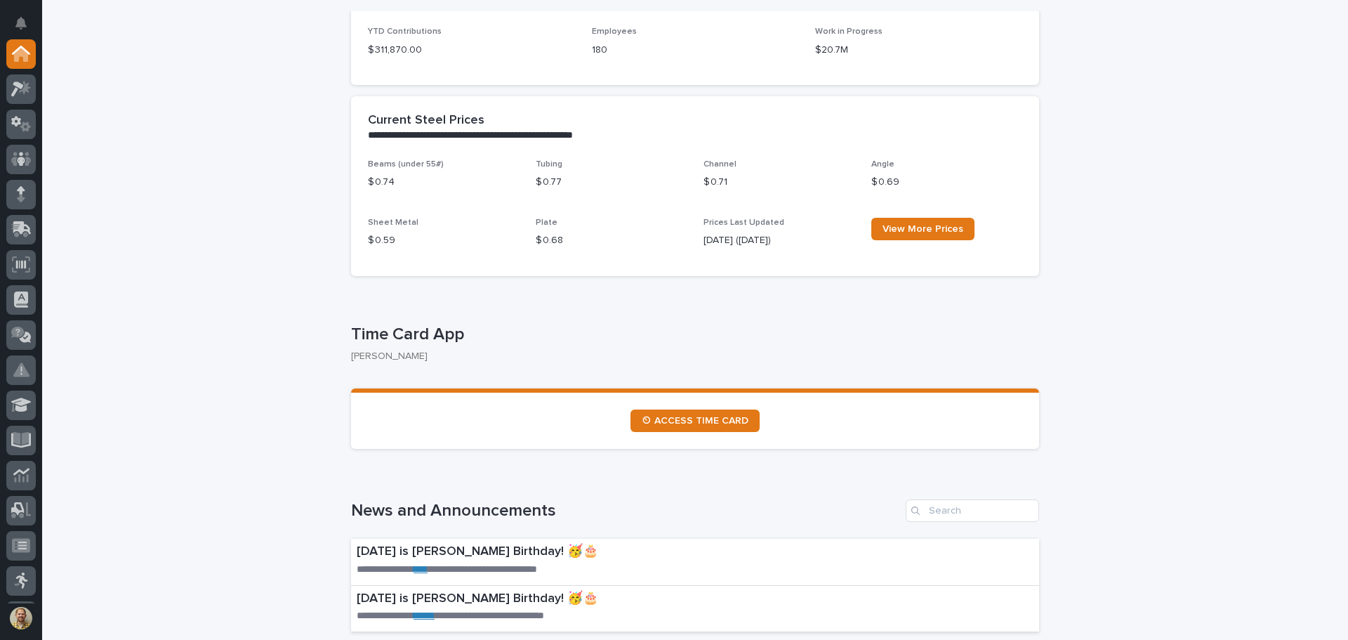
scroll to position [632, 0]
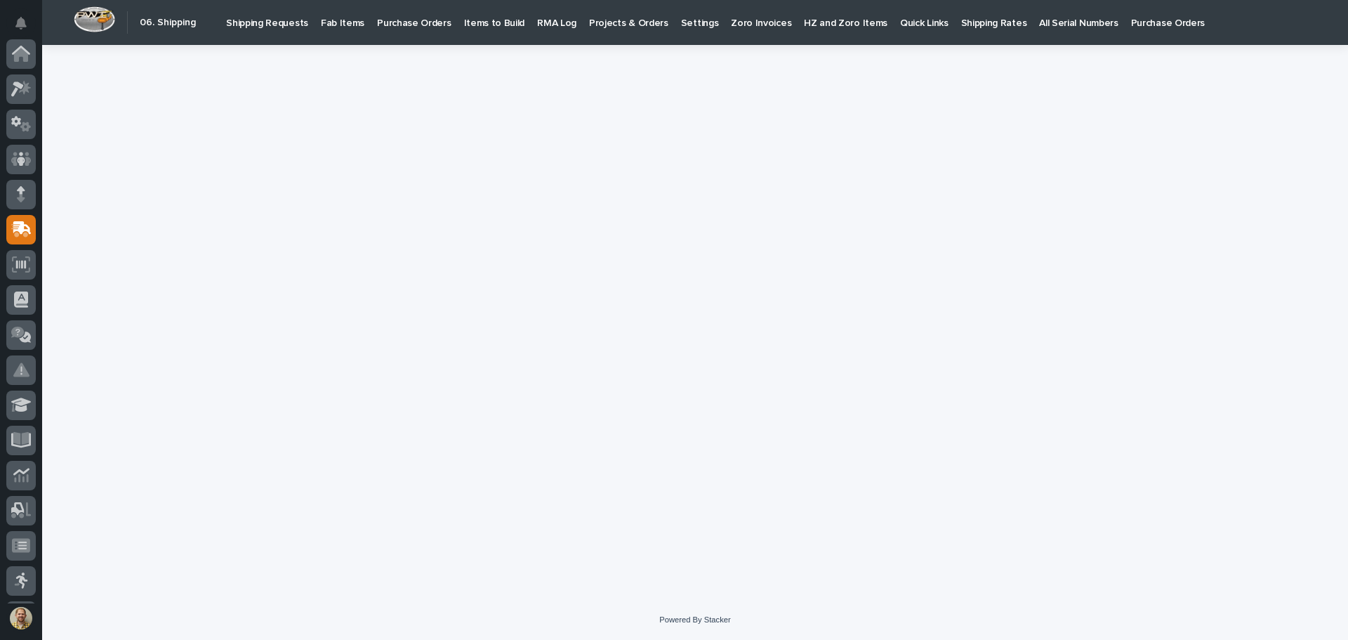
scroll to position [173, 0]
